Goal: Information Seeking & Learning: Learn about a topic

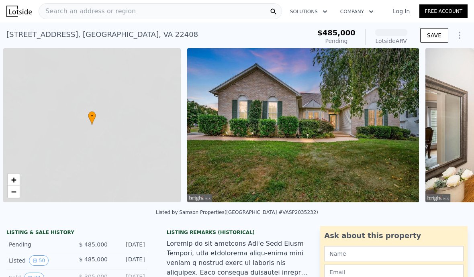
scroll to position [0, 3]
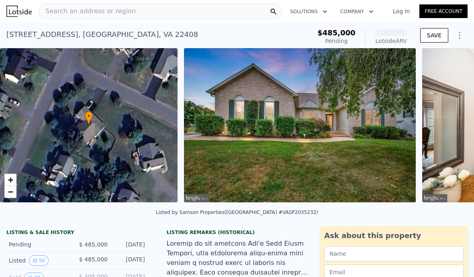
click at [68, 15] on span "Search an address or region" at bounding box center [87, 11] width 97 height 10
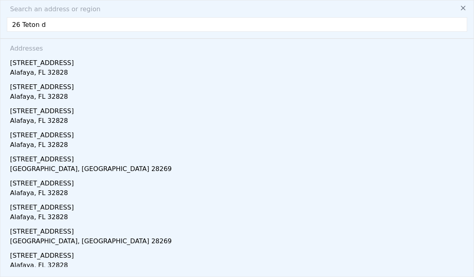
type input "[STREET_ADDRESS]"
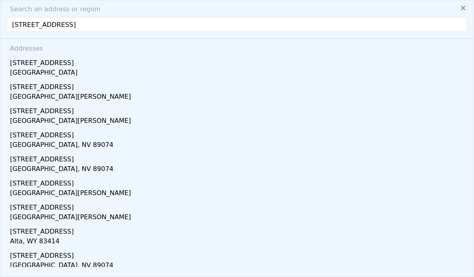
click at [34, 69] on div "[GEOGRAPHIC_DATA]" at bounding box center [238, 73] width 457 height 11
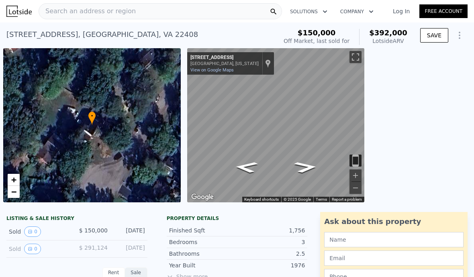
click at [31, 231] on icon "View historical data" at bounding box center [30, 231] width 3 height 3
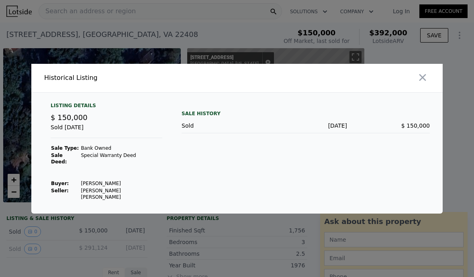
scroll to position [35, 0]
click at [424, 72] on icon "button" at bounding box center [422, 77] width 11 height 11
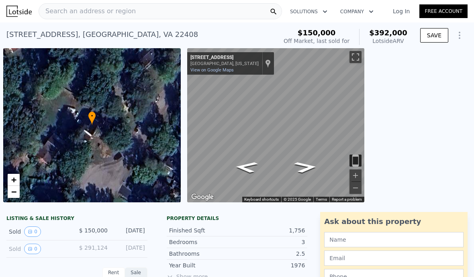
click at [93, 122] on icon at bounding box center [91, 119] width 7 height 14
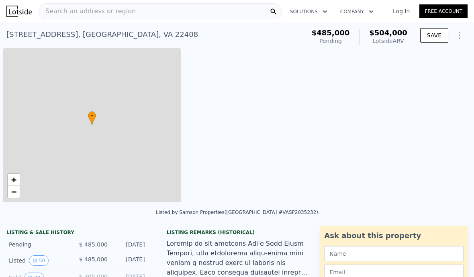
checkbox input "true"
type input "$ 504,000"
type input "1.5"
type input "3.5"
type input "1479"
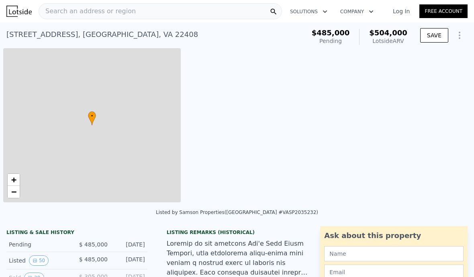
type input "2638"
type input "26680"
type input "-$ 38,435"
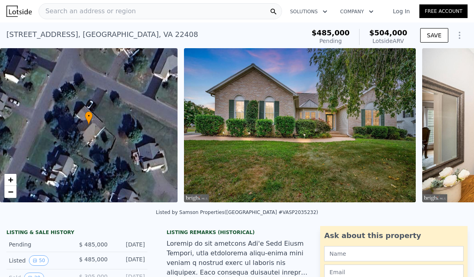
click at [50, 14] on span "Search an address or region" at bounding box center [87, 11] width 97 height 10
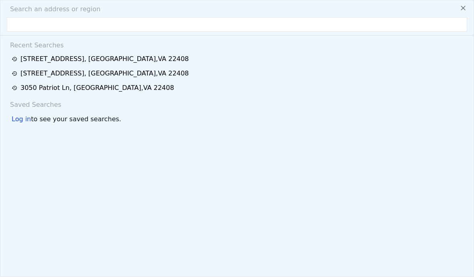
click at [57, 17] on input "text" at bounding box center [237, 24] width 461 height 14
click at [48, 63] on div "[STREET_ADDRESS]" at bounding box center [104, 59] width 168 height 10
checkbox input "false"
type input "$ 392,000"
checkbox input "true"
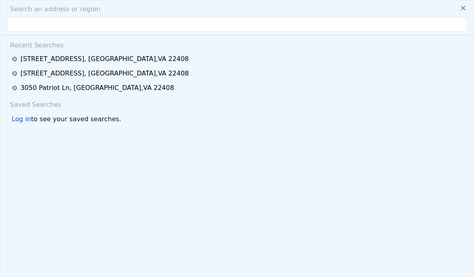
checkbox input "true"
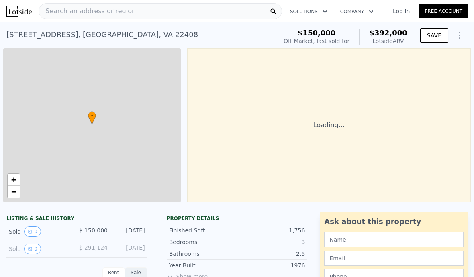
type input "2"
type input "2.5"
type input "1392"
type input "2343"
type input "26136"
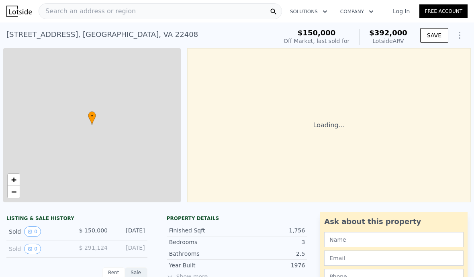
type input "$ 209,489"
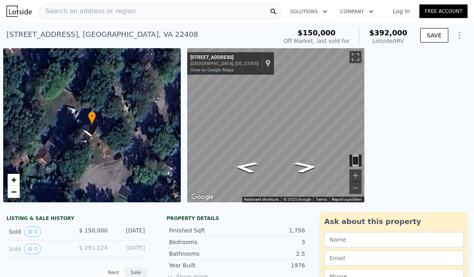
click at [33, 247] on button "0" at bounding box center [32, 249] width 17 height 10
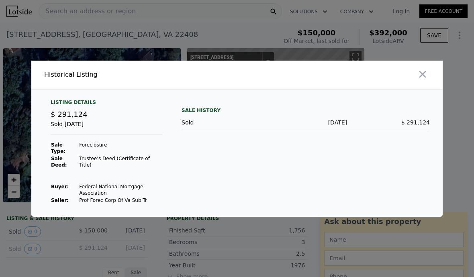
click at [424, 78] on icon "button" at bounding box center [423, 74] width 7 height 7
